Goal: Information Seeking & Learning: Learn about a topic

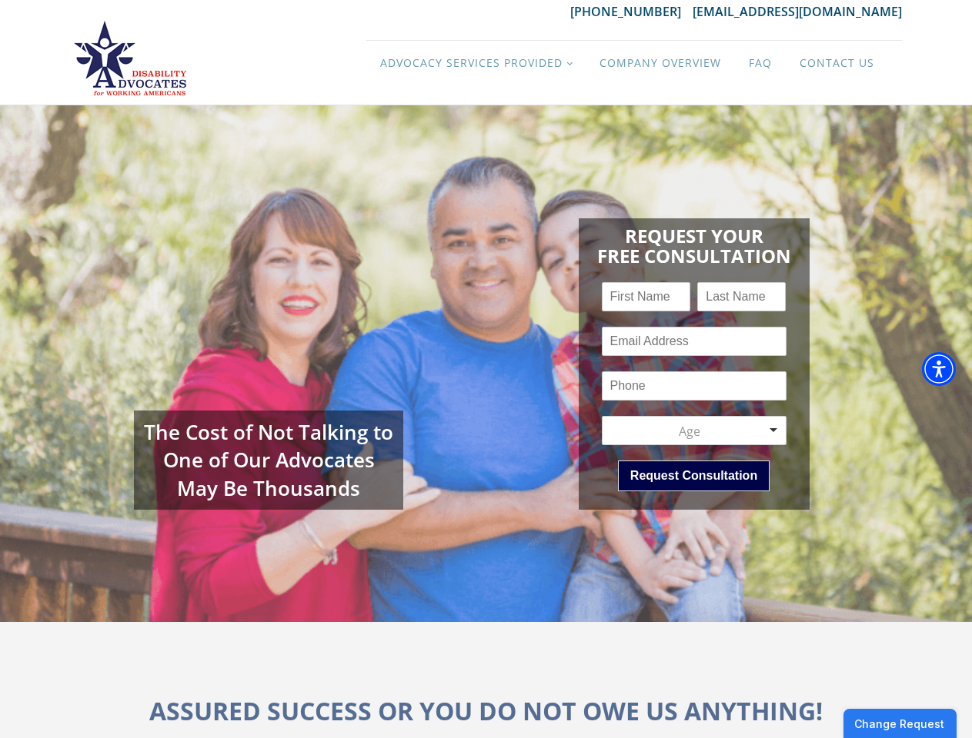
click at [486, 369] on div "Request Your Free Consultation Name * First Last Email * Phone * Age * Age Age …" at bounding box center [693, 364] width 415 height 322
click at [952, 369] on img "Accessibility Menu" at bounding box center [939, 369] width 34 height 34
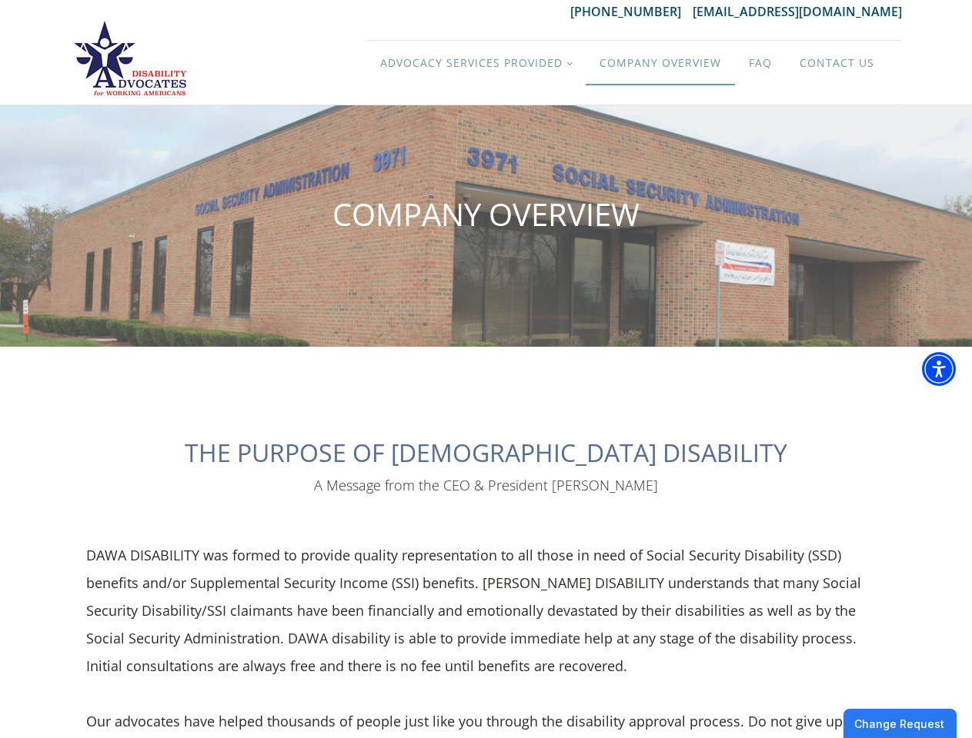
click at [485, 369] on div "THE PURPOSE OF DAWA DISABILITY A Message from the CEO & President [PERSON_NAME]…" at bounding box center [486, 667] width 862 height 641
click at [952, 369] on img "Accessibility Menu" at bounding box center [939, 369] width 34 height 34
click at [475, 63] on body "[PHONE_NUMBER] [EMAIL_ADDRESS][DOMAIN_NAME] Advocacy Services Provided Filing R…" at bounding box center [486, 617] width 972 height 1235
click at [899, 724] on body "[PHONE_NUMBER] [EMAIL_ADDRESS][DOMAIN_NAME] Advocacy Services Provided Filing R…" at bounding box center [486, 617] width 972 height 1235
